Goal: Task Accomplishment & Management: Complete application form

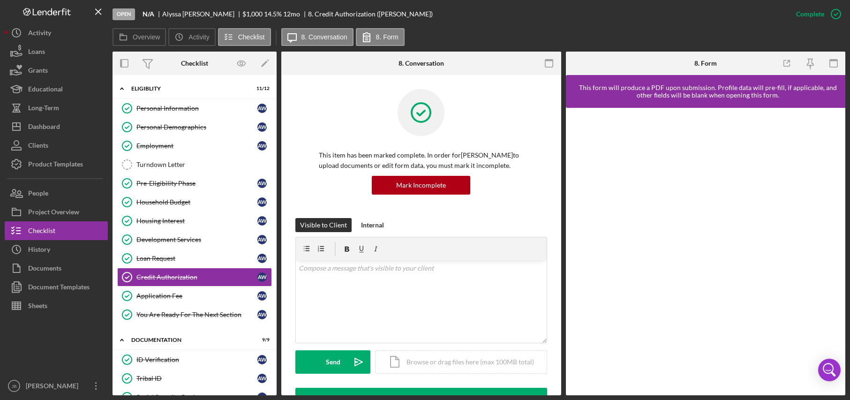
scroll to position [218, 0]
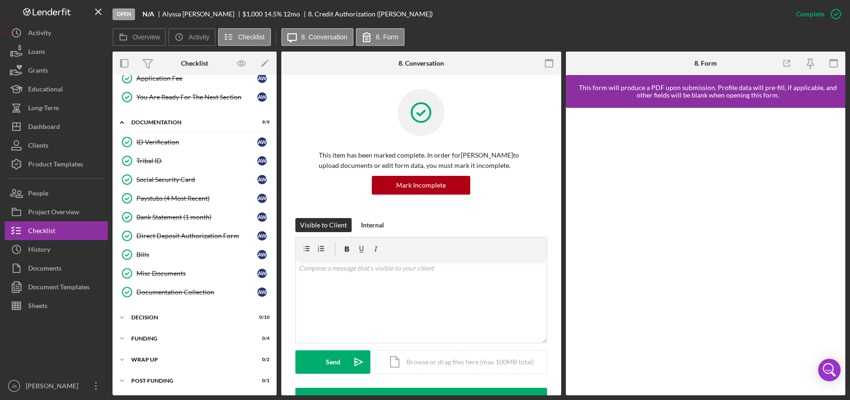
click at [742, 22] on div "Open N/A [PERSON_NAME] $1,000 $1,000 14.5 % 12 mo 8. Credit Authorization ([PER…" at bounding box center [450, 14] width 674 height 28
click at [674, 14] on div "Open N/A [PERSON_NAME] $1,000 $1,000 14.5 % 12 mo 8. Credit Authorization ([PER…" at bounding box center [450, 14] width 674 height 28
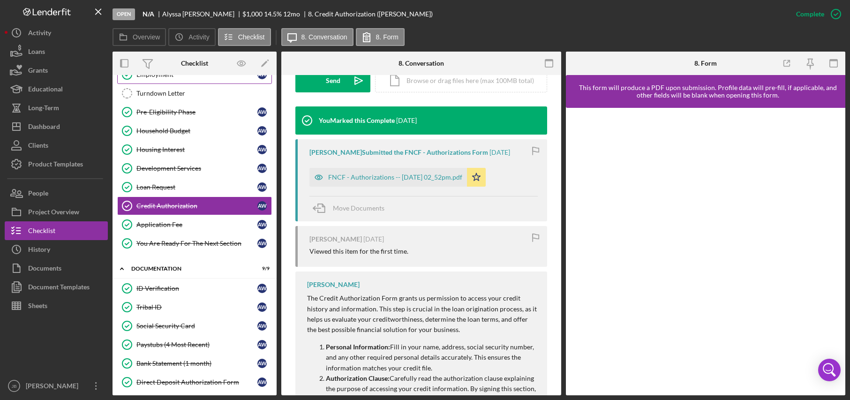
scroll to position [0, 0]
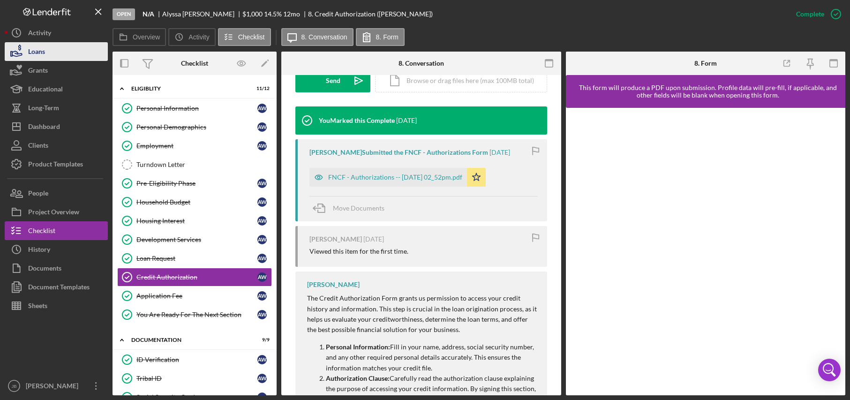
click at [81, 56] on button "Loans" at bounding box center [56, 51] width 103 height 19
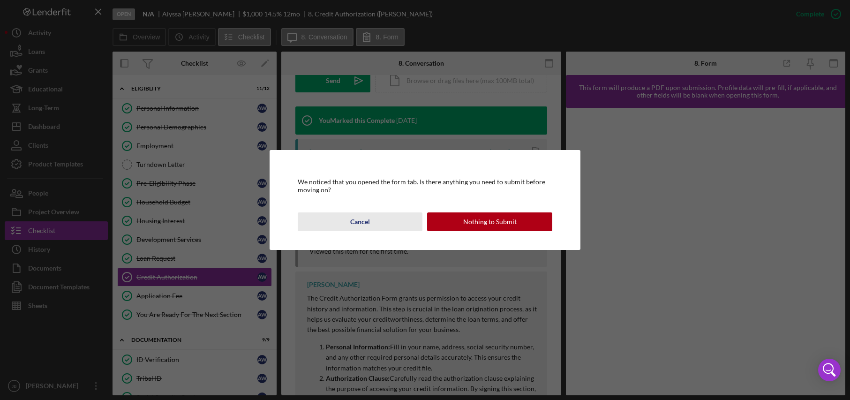
click at [373, 226] on button "Cancel" at bounding box center [360, 221] width 125 height 19
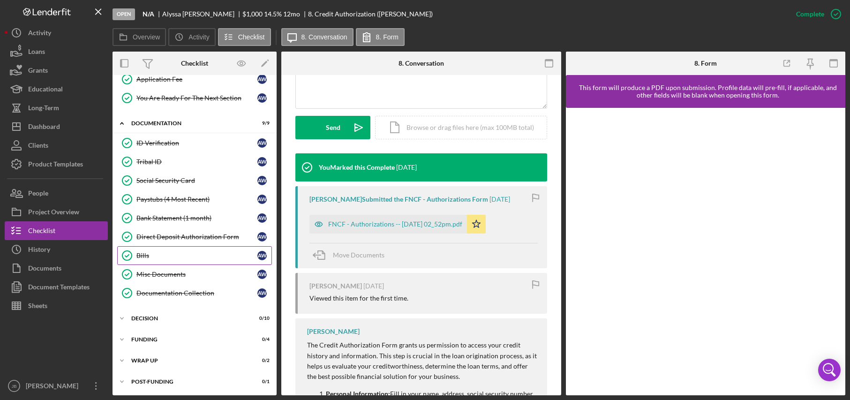
scroll to position [218, 0]
click at [189, 167] on link "Tribal ID Tribal ID A W" at bounding box center [194, 160] width 155 height 19
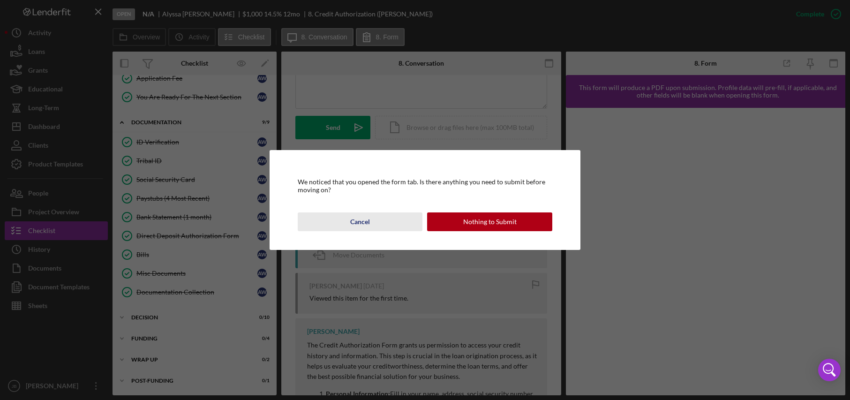
click at [375, 228] on button "Cancel" at bounding box center [360, 221] width 125 height 19
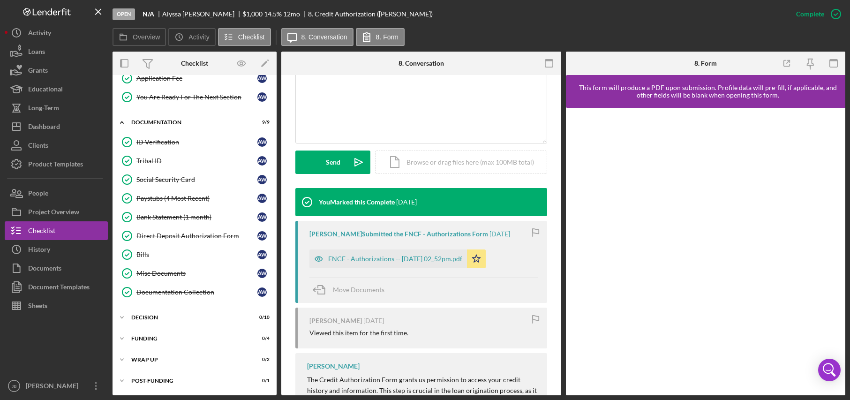
scroll to position [141, 0]
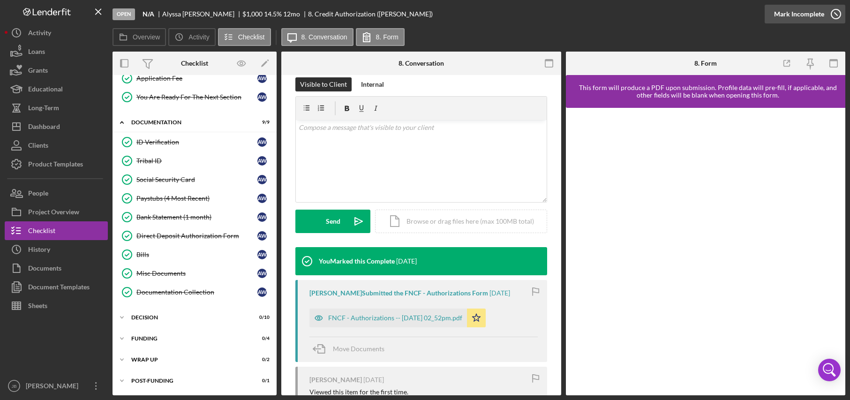
click at [833, 16] on icon "button" at bounding box center [835, 13] width 23 height 23
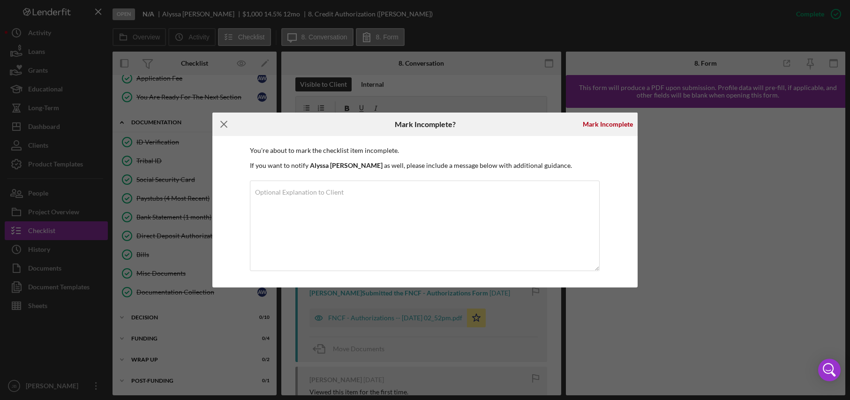
click at [226, 126] on line at bounding box center [224, 124] width 6 height 6
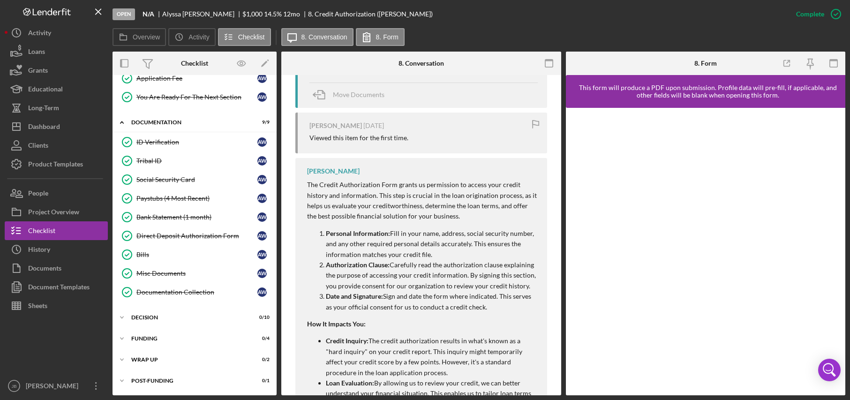
scroll to position [477, 0]
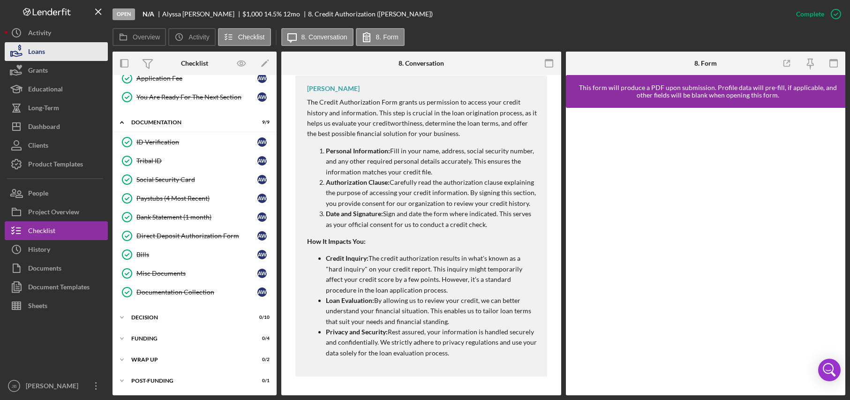
click at [75, 50] on button "Loans" at bounding box center [56, 51] width 103 height 19
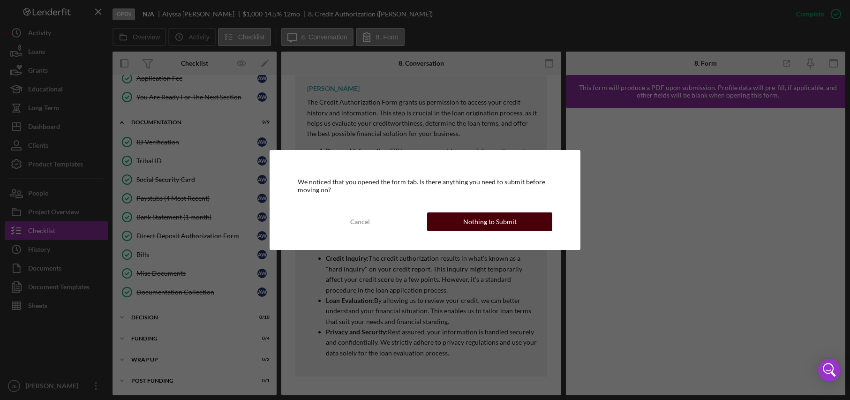
click at [484, 223] on div "Nothing to Submit" at bounding box center [489, 221] width 53 height 19
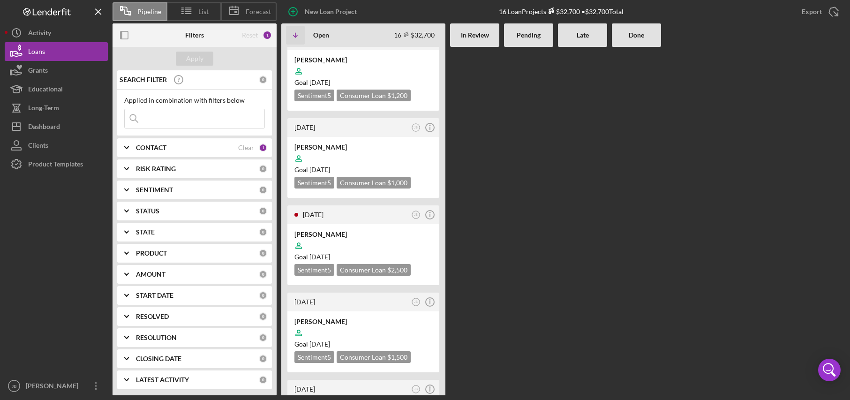
scroll to position [1047, 0]
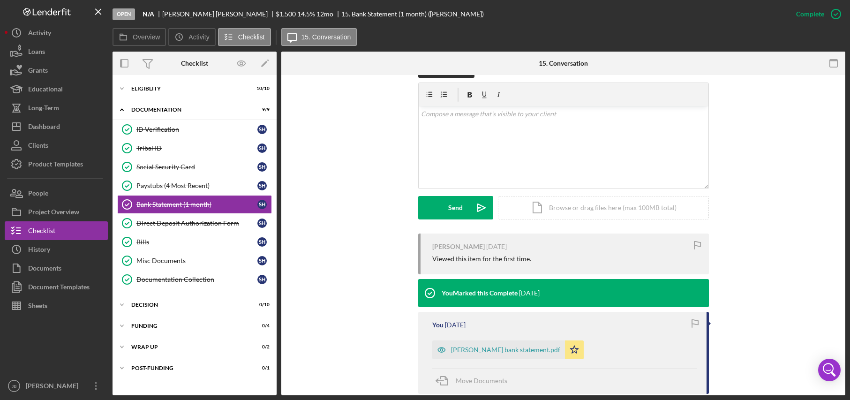
scroll to position [188, 0]
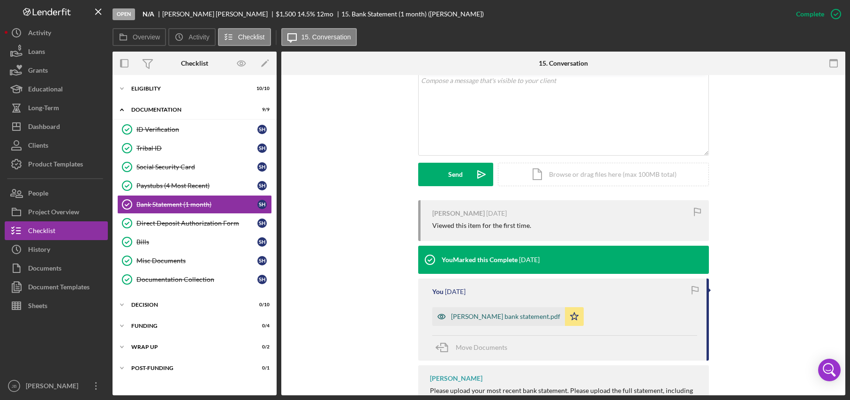
click at [476, 318] on div "[PERSON_NAME] bank statement.pdf" at bounding box center [505, 317] width 109 height 8
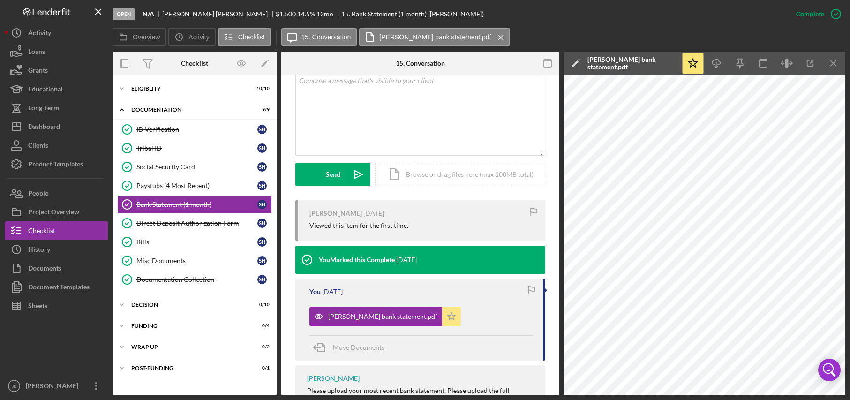
click at [442, 316] on icon "Icon/Star" at bounding box center [451, 316] width 19 height 19
click at [200, 227] on div "Direct Deposit Authorization Form" at bounding box center [196, 223] width 121 height 8
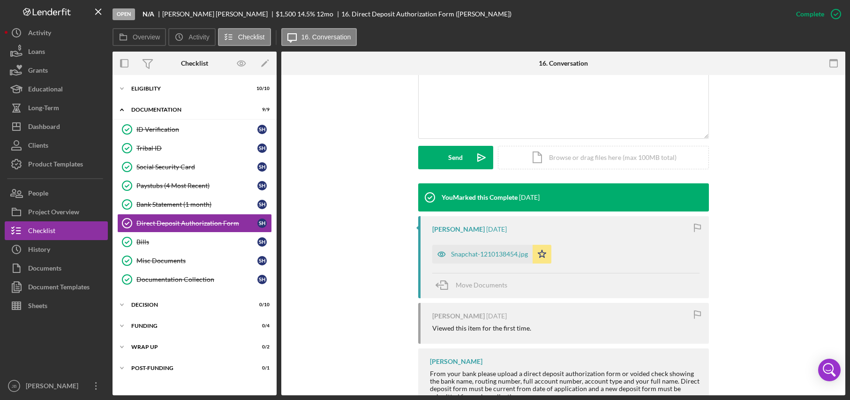
scroll to position [234, 0]
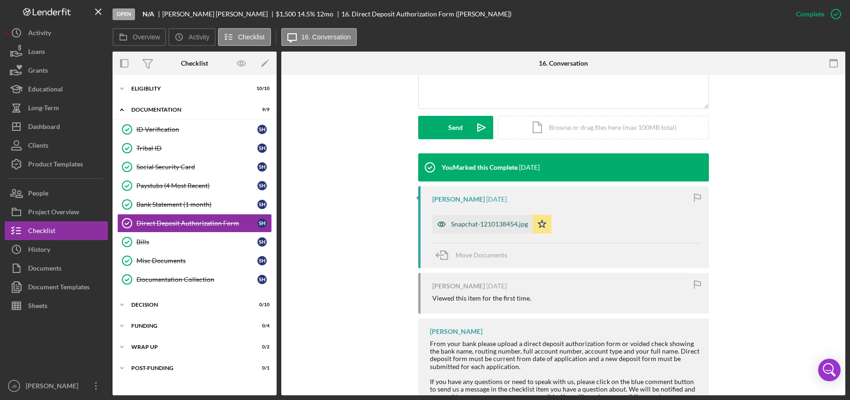
click at [491, 227] on div "Snapchat-1210138454.jpg" at bounding box center [489, 224] width 77 height 8
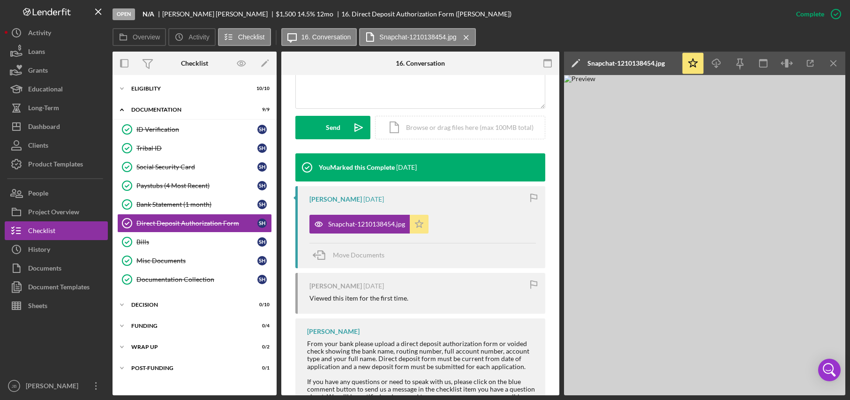
click at [421, 228] on icon "Icon/Star" at bounding box center [419, 224] width 19 height 19
click at [422, 246] on div "Move Documents" at bounding box center [423, 255] width 227 height 25
click at [194, 243] on div "Bills" at bounding box center [196, 242] width 121 height 8
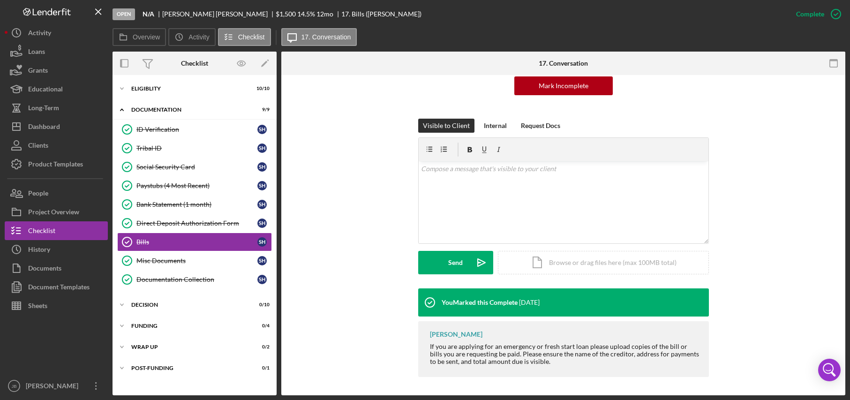
scroll to position [100, 0]
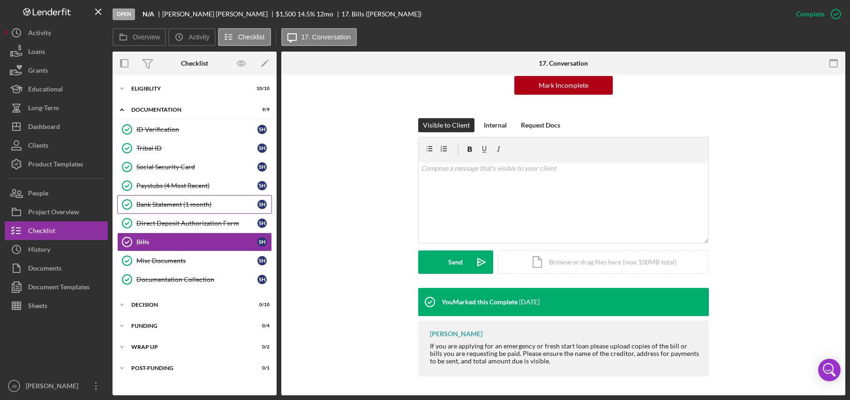
click at [215, 200] on link "Bank Statement (1 month) Bank Statement (1 month) S H" at bounding box center [194, 204] width 155 height 19
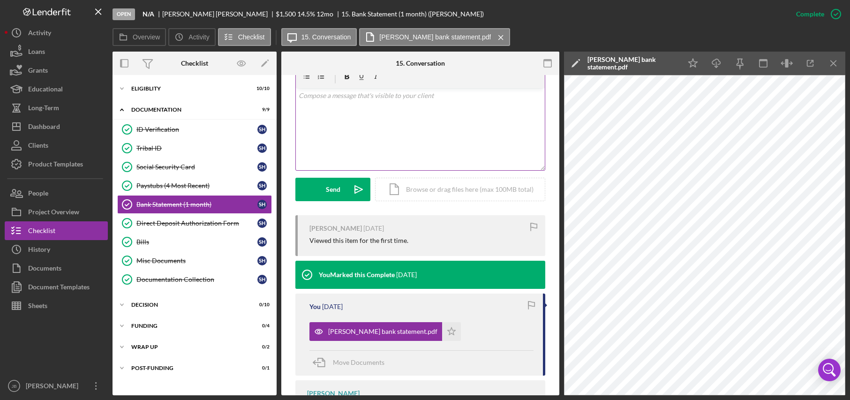
scroll to position [234, 0]
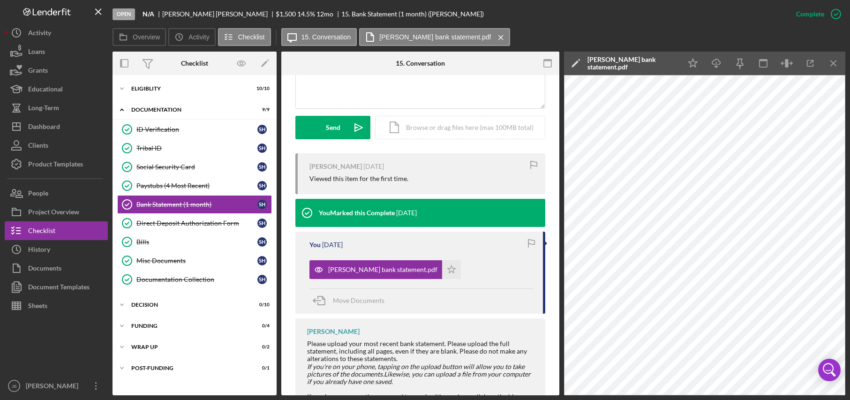
click at [544, 25] on div "Open N/A [PERSON_NAME] $1,500 $1,500 14.5 % 12 mo 15. Bank Statement (1 month) …" at bounding box center [450, 14] width 674 height 28
click at [562, 32] on div "Overview Icon/History Activity Checklist Icon/Message 15. Conversation [PERSON_…" at bounding box center [479, 37] width 733 height 19
click at [703, 37] on div "Overview Icon/History Activity Checklist Icon/Message 15. Conversation [PERSON_…" at bounding box center [479, 37] width 733 height 19
